Goal: Information Seeking & Learning: Check status

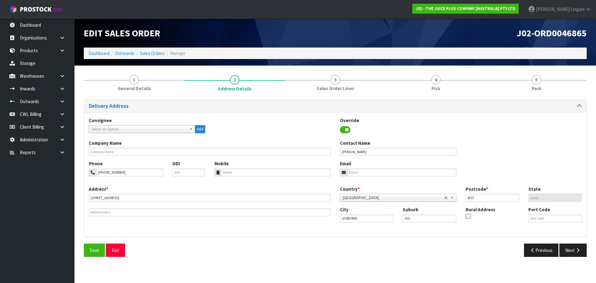
click at [96, 55] on link "Dashboard" at bounding box center [98, 53] width 21 height 6
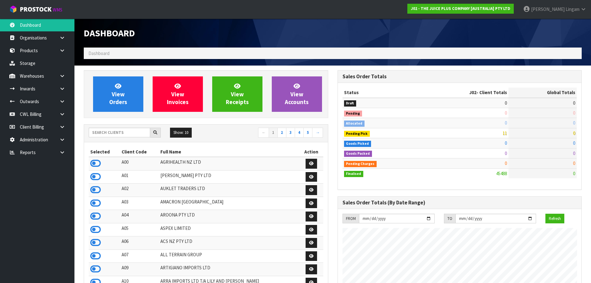
scroll to position [470, 254]
click at [65, 151] on icon at bounding box center [62, 152] width 6 height 5
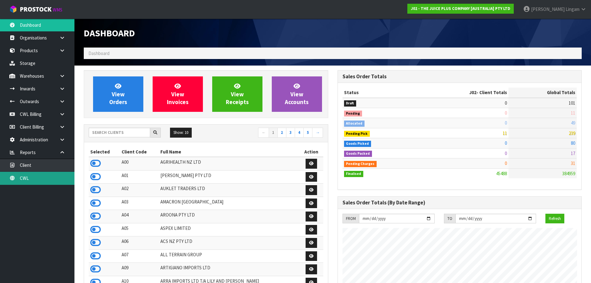
click at [65, 179] on link "CWL" at bounding box center [37, 178] width 75 height 13
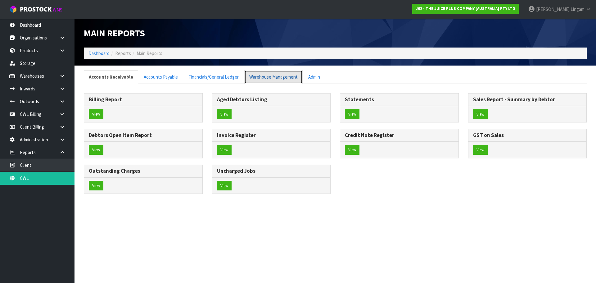
click at [279, 75] on link "Warehouse Management" at bounding box center [273, 76] width 58 height 13
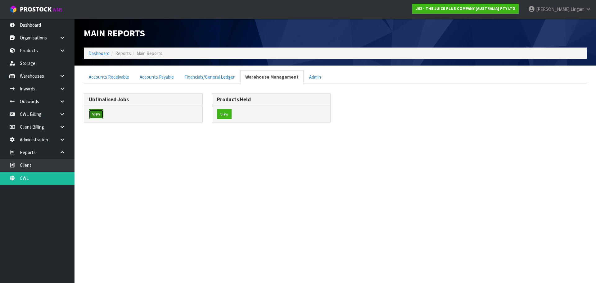
click at [99, 115] on button "View" at bounding box center [96, 114] width 15 height 10
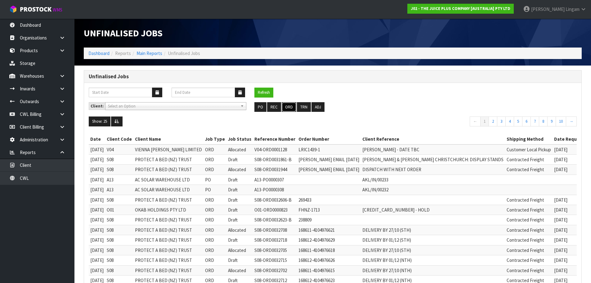
click at [288, 106] on button "ORD" at bounding box center [289, 107] width 15 height 10
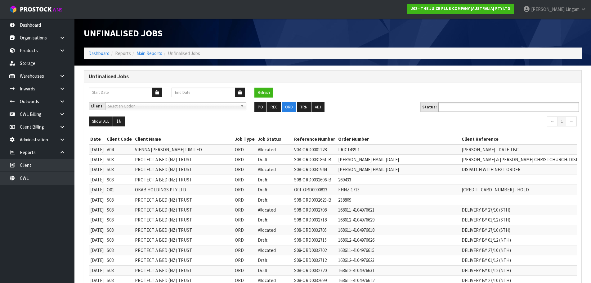
click at [474, 105] on input "text" at bounding box center [464, 107] width 46 height 8
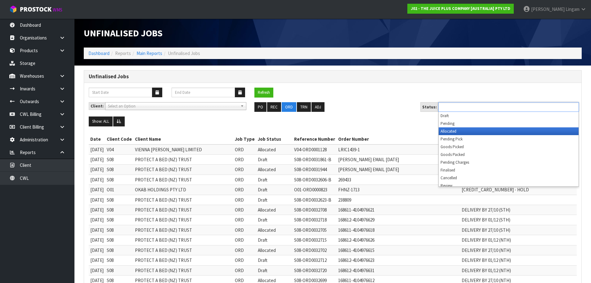
click at [459, 131] on li "Allocated" at bounding box center [509, 131] width 140 height 8
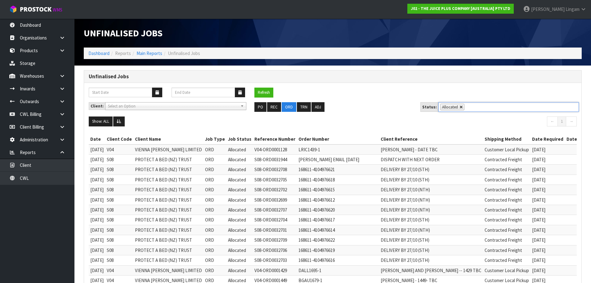
click at [460, 106] on link at bounding box center [462, 107] width 4 height 4
click at [459, 106] on ul "Allocated" at bounding box center [509, 107] width 141 height 10
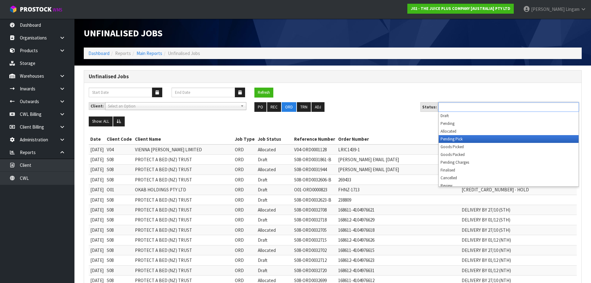
click at [449, 140] on li "Pending Pick" at bounding box center [509, 139] width 140 height 8
